Goal: Navigation & Orientation: Go to known website

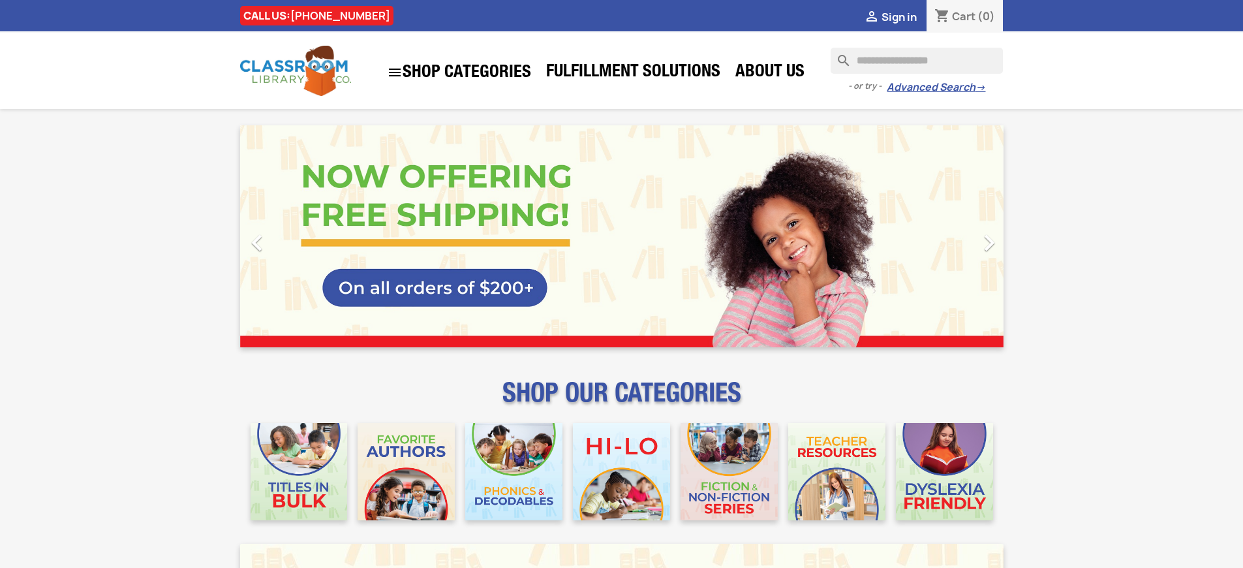
click at [905, 16] on span "Sign in" at bounding box center [899, 17] width 35 height 14
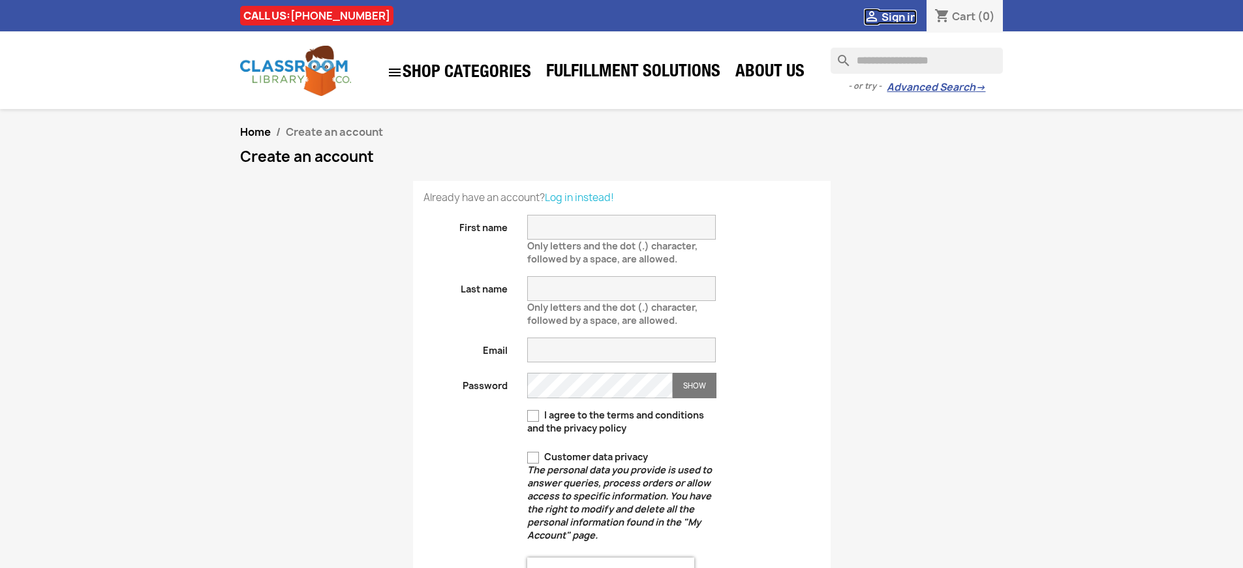
click at [905, 16] on span "Sign in" at bounding box center [899, 17] width 35 height 14
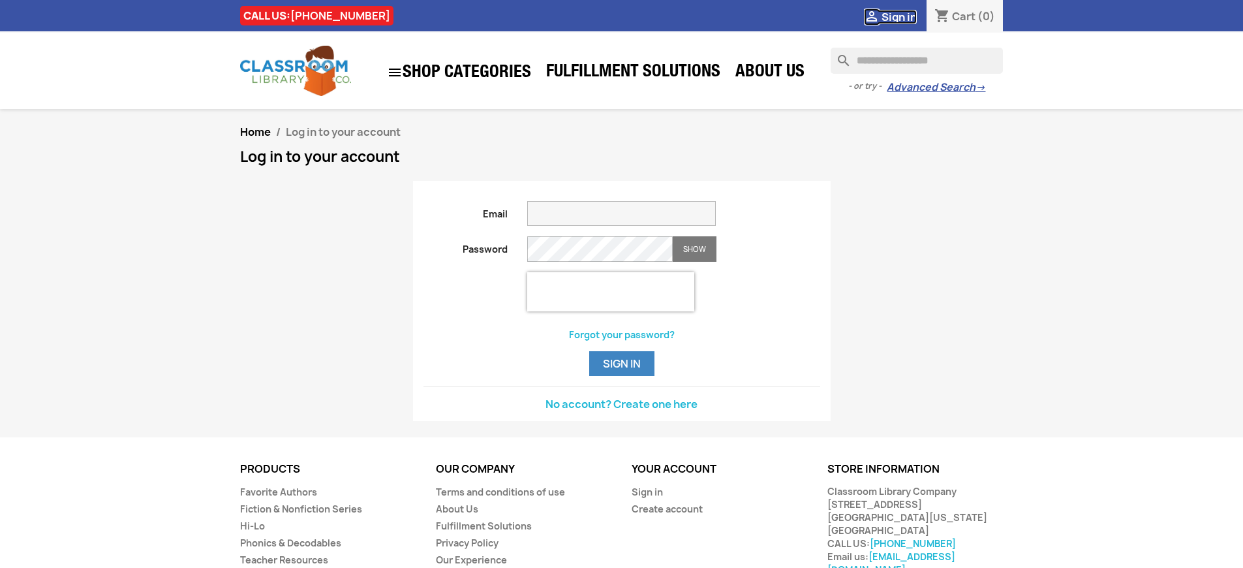
click at [905, 16] on span "Sign in" at bounding box center [899, 17] width 35 height 14
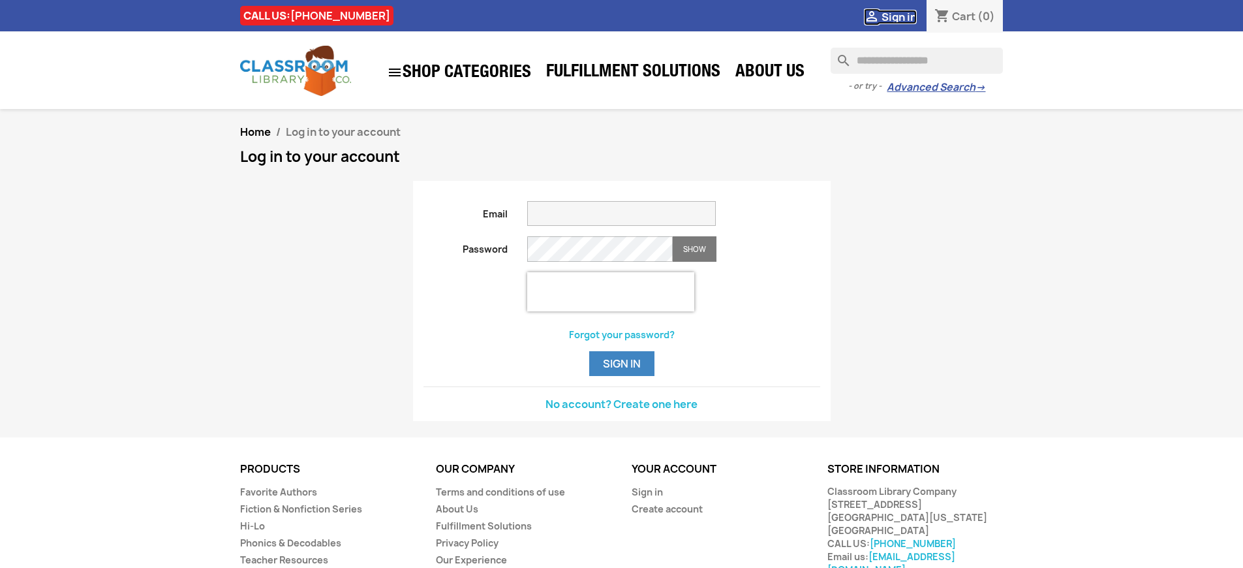
click at [905, 16] on span "Sign in" at bounding box center [899, 17] width 35 height 14
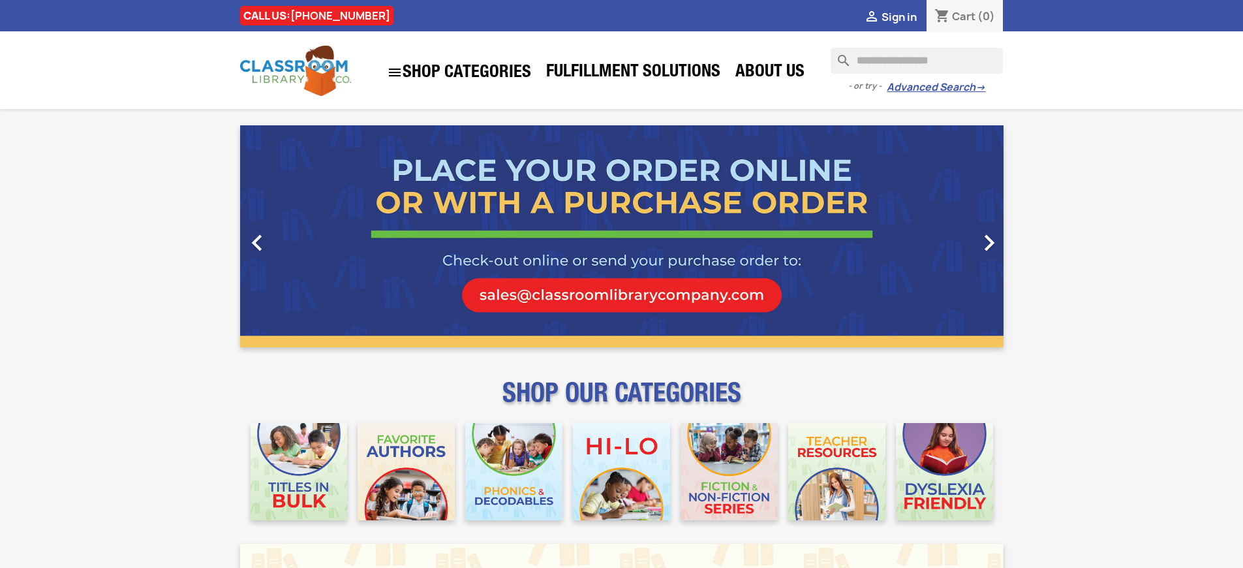
click at [905, 16] on span "Sign in" at bounding box center [899, 17] width 35 height 14
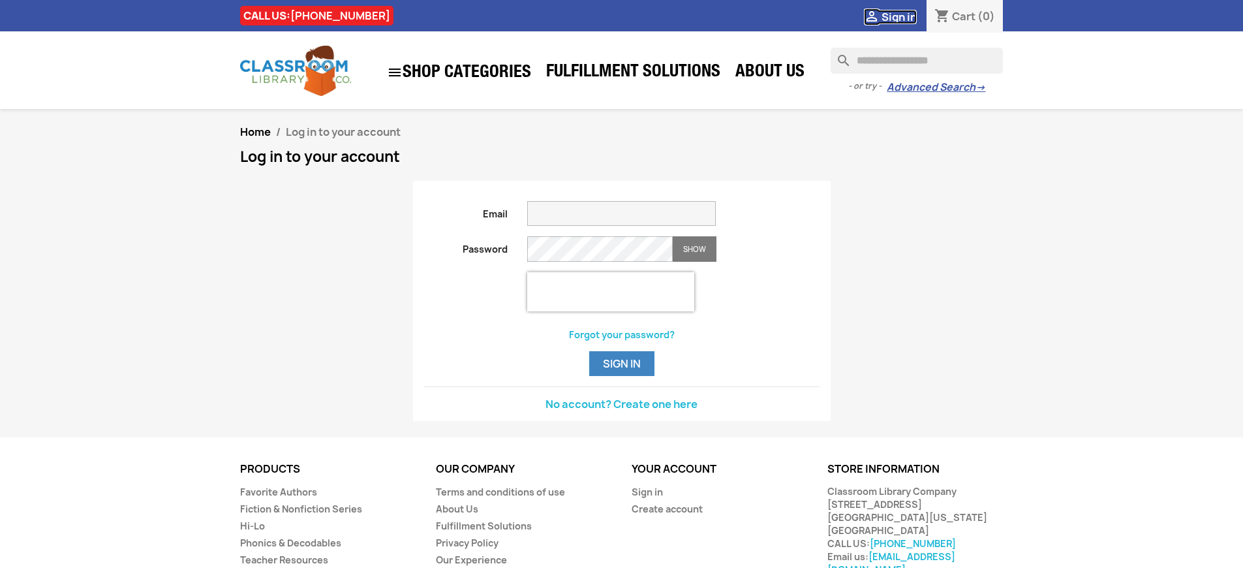
click at [905, 16] on span "Sign in" at bounding box center [899, 17] width 35 height 14
click at [621, 376] on button "Sign in" at bounding box center [621, 363] width 65 height 25
click at [905, 16] on span "Sign in" at bounding box center [899, 17] width 35 height 14
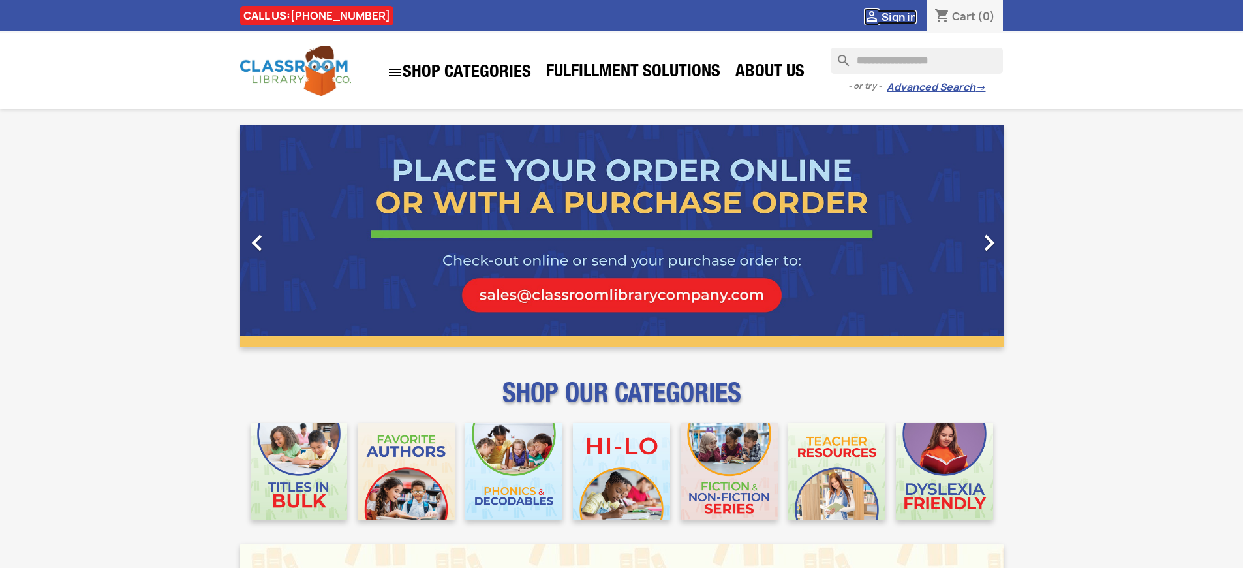
click at [905, 16] on span "Sign in" at bounding box center [899, 17] width 35 height 14
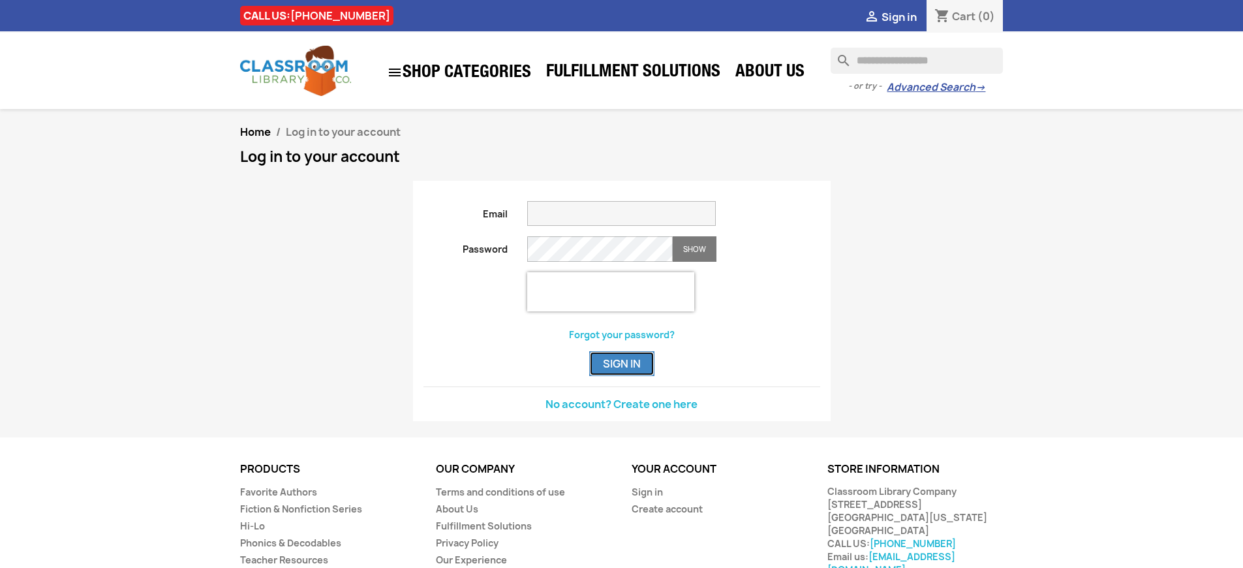
click at [621, 376] on button "Sign in" at bounding box center [621, 363] width 65 height 25
click at [905, 16] on span "Sign in" at bounding box center [899, 17] width 35 height 14
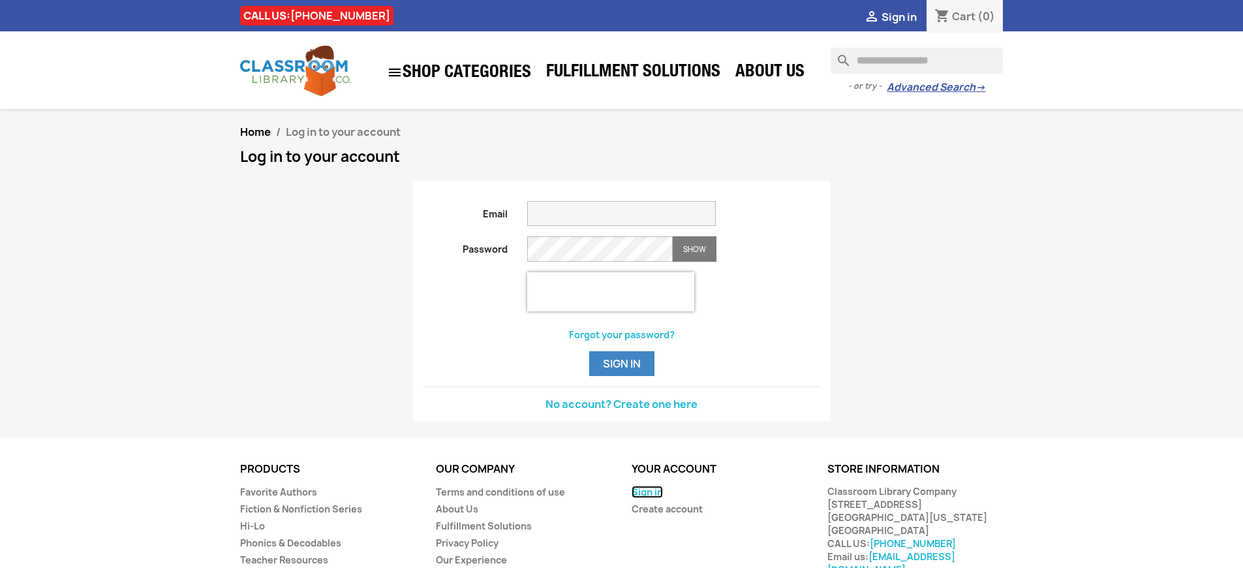
click at [646, 498] on link "Sign in" at bounding box center [647, 492] width 31 height 12
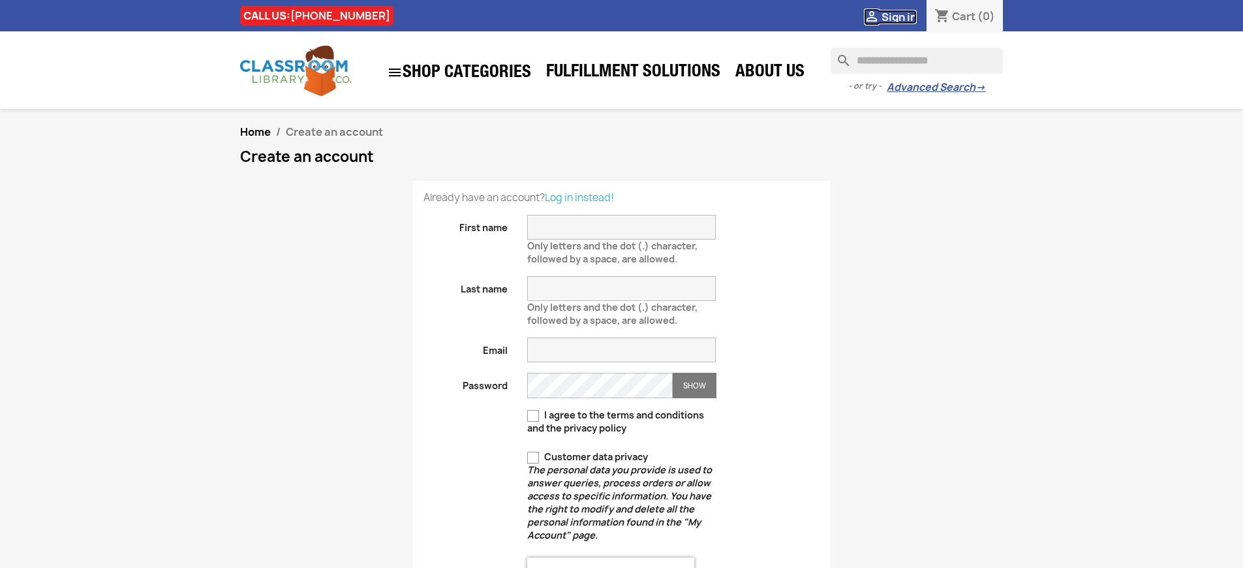
click at [905, 16] on span "Sign in" at bounding box center [899, 17] width 35 height 14
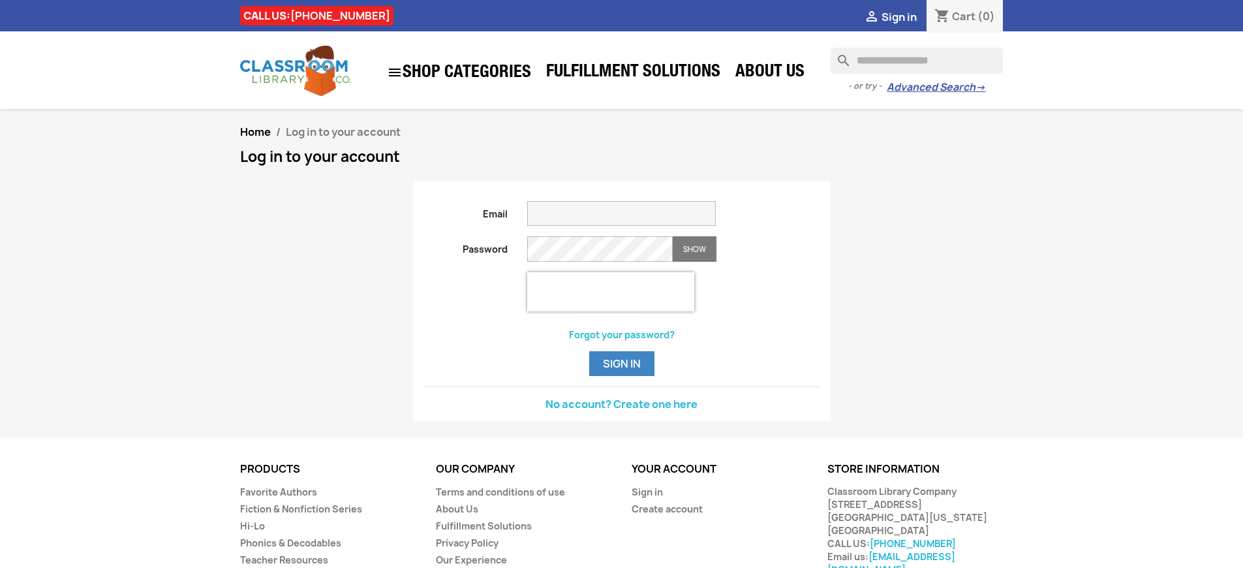
click at [905, 16] on span "Sign in" at bounding box center [899, 17] width 35 height 14
click at [646, 498] on link "Sign in" at bounding box center [647, 492] width 31 height 12
click at [905, 16] on span "Sign in" at bounding box center [899, 17] width 35 height 14
click at [646, 498] on link "Sign in" at bounding box center [647, 492] width 31 height 12
